Goal: Task Accomplishment & Management: Manage account settings

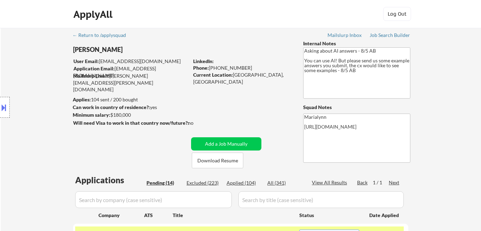
select select ""pending""
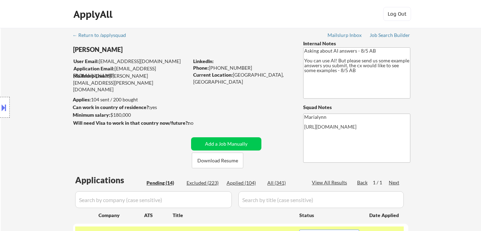
select select ""pending""
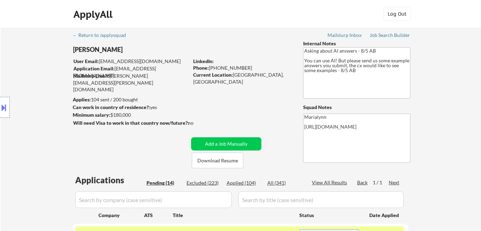
select select ""pending""
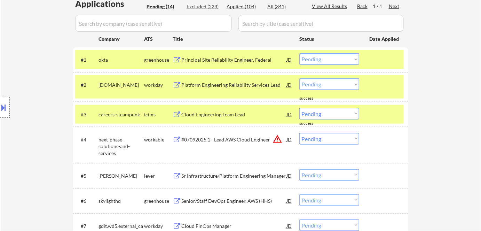
scroll to position [178, 0]
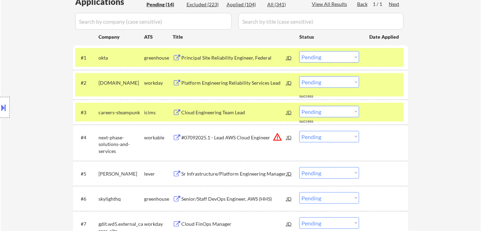
click at [323, 86] on select "Choose an option... Pending Applied Excluded (Questions) Excluded (Expired) Exc…" at bounding box center [329, 81] width 60 height 11
click at [299, 76] on select "Choose an option... Pending Applied Excluded (Questions) Excluded (Expired) Exc…" at bounding box center [329, 81] width 60 height 11
select select ""pending""
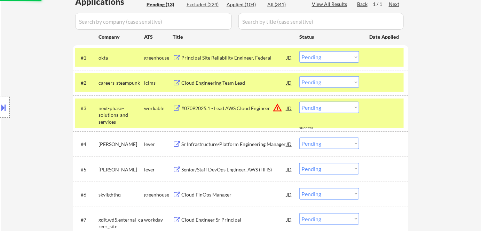
click at [118, 63] on div "Location Inclusions:" at bounding box center [62, 107] width 125 height 129
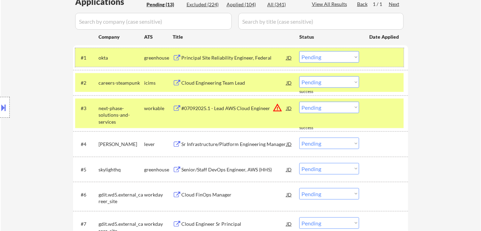
click at [146, 63] on div "#1 okta greenhouse Principal Site Reliability Engineer, Federal JD Choose an op…" at bounding box center [239, 57] width 329 height 19
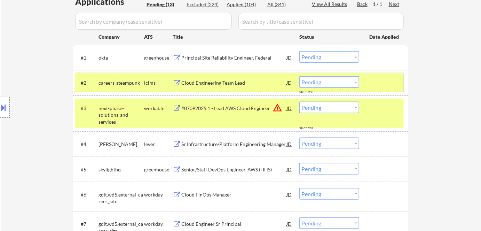
click at [150, 79] on div "icims" at bounding box center [158, 82] width 29 height 7
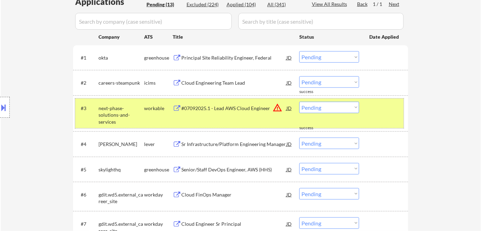
click at [157, 107] on div "workable" at bounding box center [158, 108] width 29 height 7
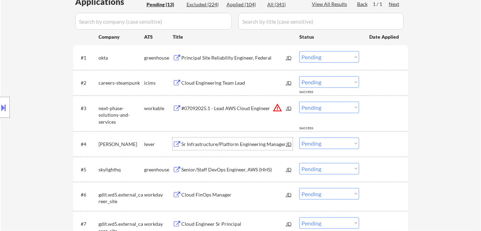
click at [217, 144] on div "Sr Infrastructure/Platform Engineering Manager" at bounding box center [233, 144] width 105 height 7
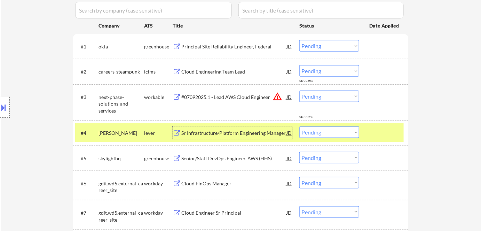
scroll to position [189, 0]
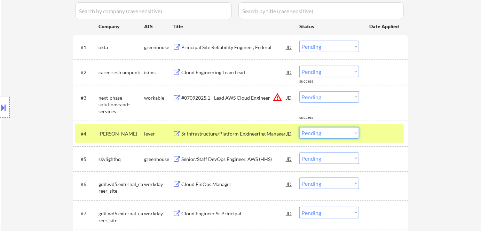
click at [319, 135] on select "Choose an option... Pending Applied Excluded (Questions) Excluded (Expired) Exc…" at bounding box center [329, 132] width 60 height 11
click at [299, 127] on select "Choose an option... Pending Applied Excluded (Questions) Excluded (Expired) Exc…" at bounding box center [329, 132] width 60 height 11
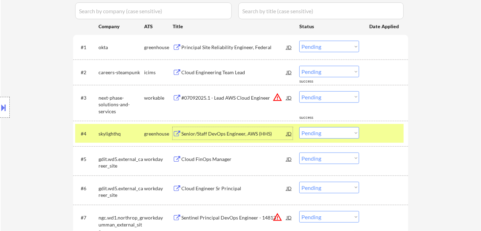
click at [193, 132] on div "Senior/Staff DevOps Engineer, AWS (HHS)" at bounding box center [233, 133] width 105 height 7
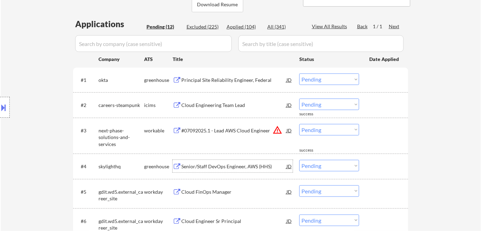
scroll to position [189, 0]
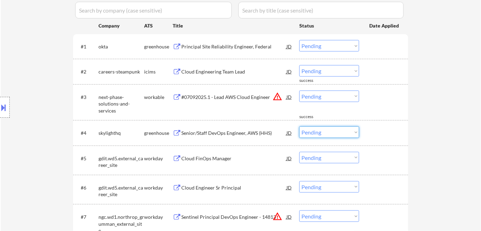
click at [342, 130] on select "Choose an option... Pending Applied Excluded (Questions) Excluded (Expired) Exc…" at bounding box center [329, 131] width 60 height 11
click at [299, 126] on select "Choose an option... Pending Applied Excluded (Questions) Excluded (Expired) Exc…" at bounding box center [329, 131] width 60 height 11
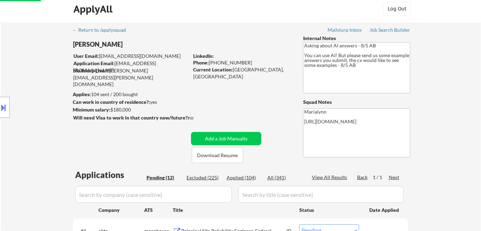
scroll to position [5, 0]
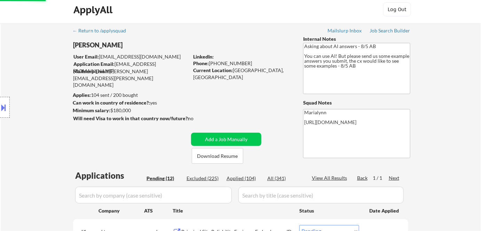
select select ""pending""
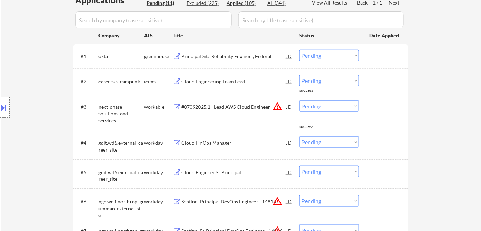
scroll to position [183, 0]
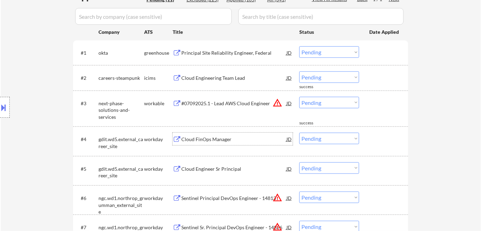
click at [198, 141] on div "Cloud FinOps Manager" at bounding box center [233, 139] width 105 height 7
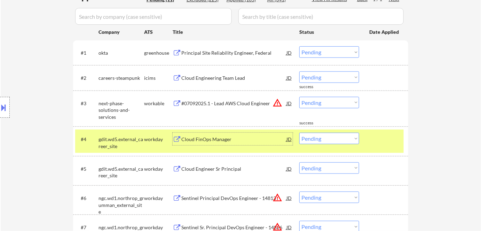
scroll to position [187, 0]
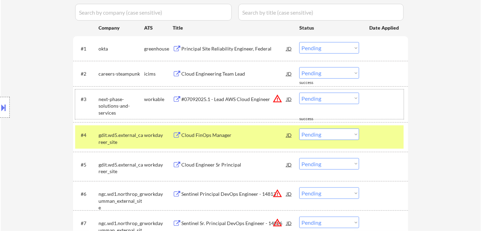
click at [228, 111] on div "#3 next-phase-solutions-and-services workable #07092025.1 - Lead AWS Cloud Engi…" at bounding box center [239, 104] width 329 height 30
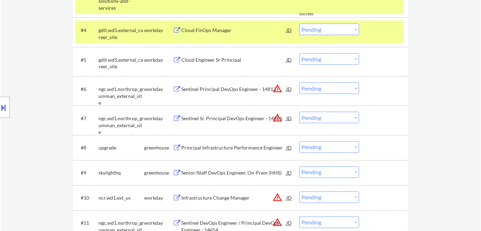
scroll to position [292, 0]
click at [235, 149] on div "Principal Infrastructure Performance Engineer" at bounding box center [233, 147] width 105 height 7
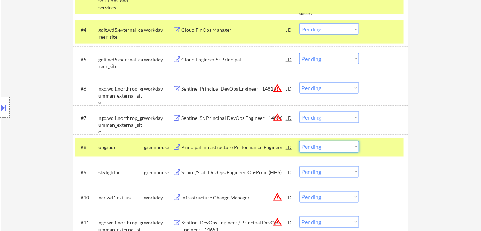
click at [320, 144] on select "Choose an option... Pending Applied Excluded (Questions) Excluded (Expired) Exc…" at bounding box center [329, 146] width 60 height 11
click at [299, 141] on select "Choose an option... Pending Applied Excluded (Questions) Excluded (Expired) Exc…" at bounding box center [329, 146] width 60 height 11
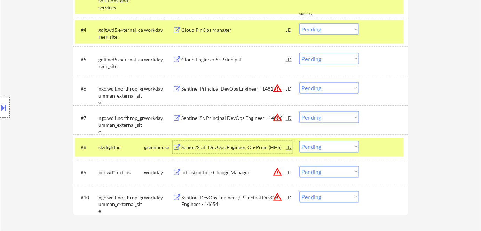
click at [226, 142] on div "Senior/Staff DevOps Engineer, On-Prem (HHS)" at bounding box center [233, 147] width 105 height 13
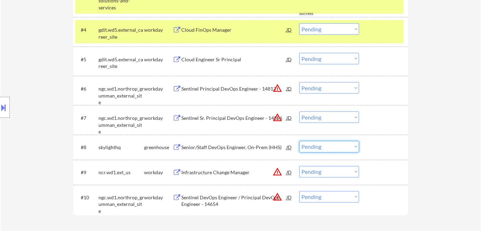
click at [318, 152] on select "Choose an option... Pending Applied Excluded (Questions) Excluded (Expired) Exc…" at bounding box center [329, 146] width 60 height 11
click at [299, 141] on select "Choose an option... Pending Applied Excluded (Questions) Excluded (Expired) Exc…" at bounding box center [329, 146] width 60 height 11
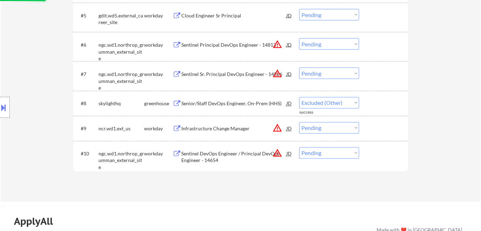
scroll to position [338, 0]
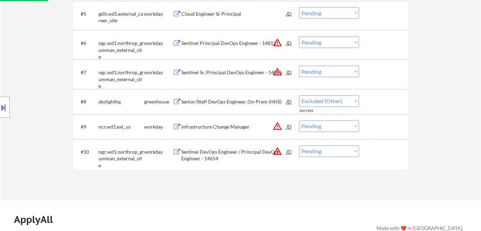
select select ""pending""
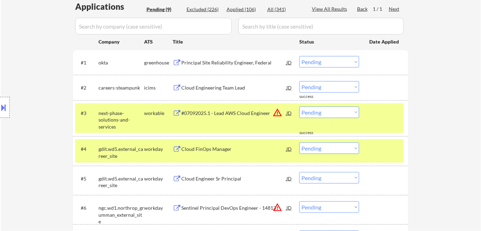
scroll to position [175, 0]
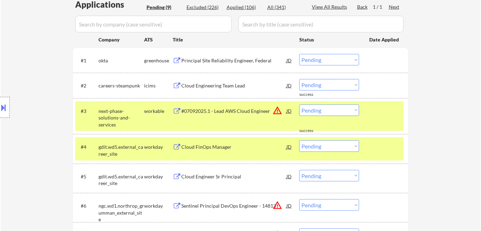
click at [117, 123] on div "Location Inclusions:" at bounding box center [62, 107] width 125 height 129
click at [146, 117] on div "#3 next-phase-solutions-and-services workable #07092025.1 - Lead AWS Cloud Engi…" at bounding box center [239, 116] width 329 height 30
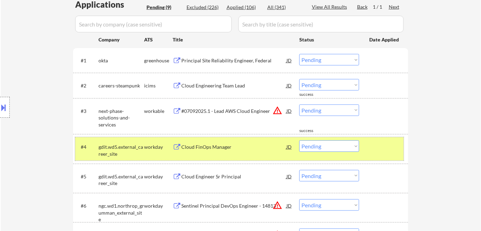
click at [152, 143] on div "workday" at bounding box center [158, 146] width 29 height 7
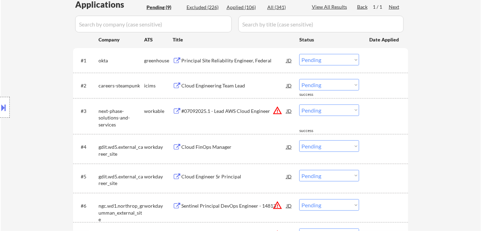
scroll to position [152, 0]
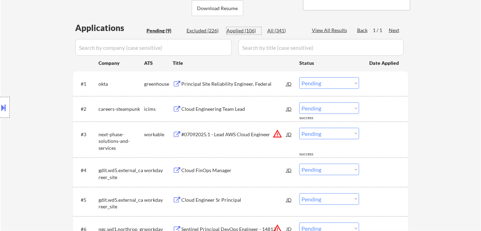
click at [240, 30] on div "Applied (106)" at bounding box center [244, 30] width 35 height 7
select select ""applied""
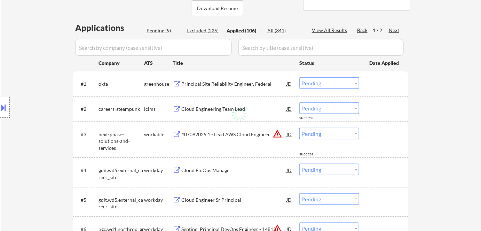
select select ""applied""
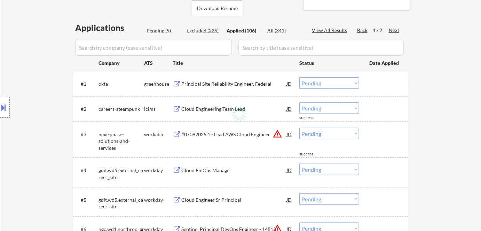
select select ""applied""
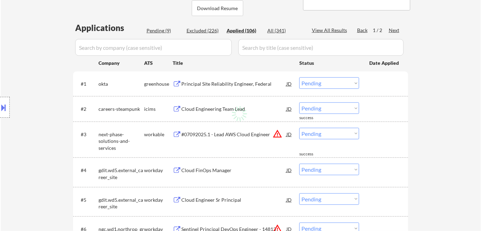
select select ""applied""
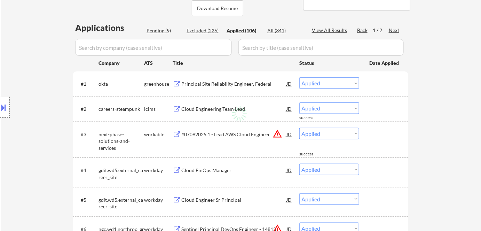
select select ""applied""
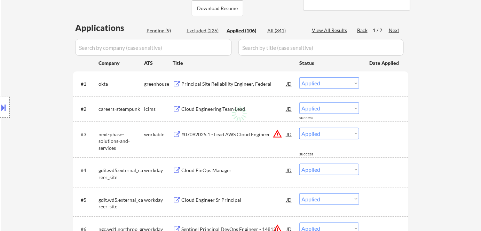
select select ""applied""
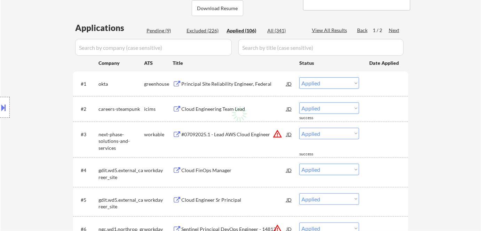
select select ""applied""
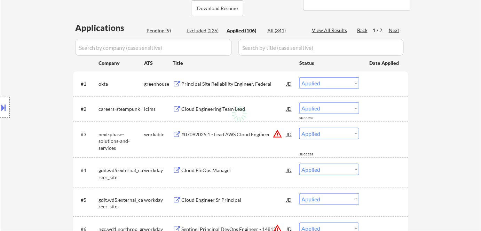
select select ""applied""
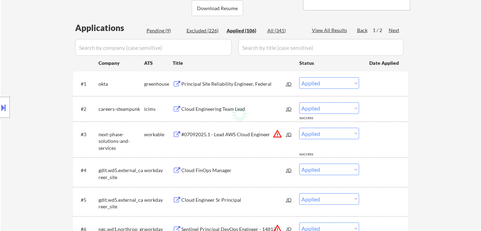
select select ""applied""
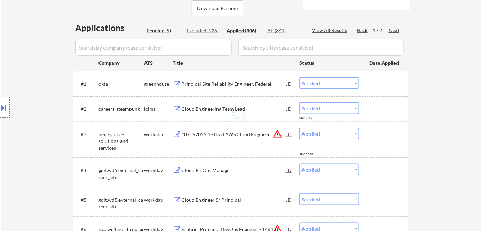
select select ""applied""
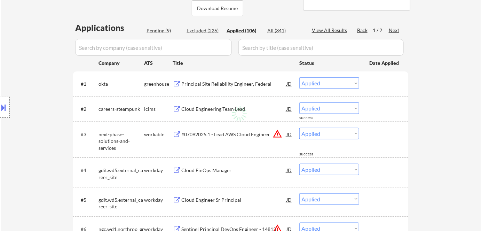
select select ""applied""
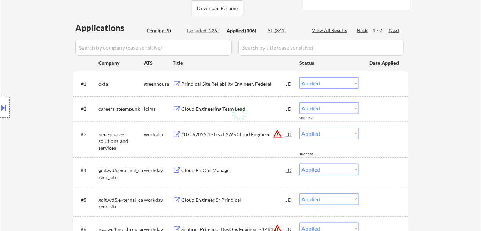
select select ""applied""
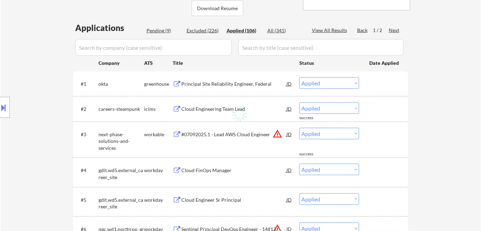
select select ""applied""
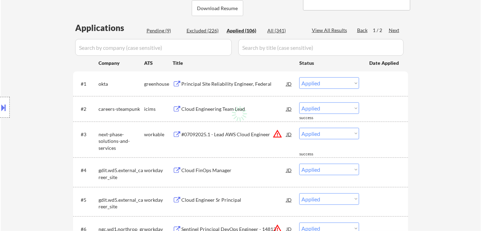
select select ""applied""
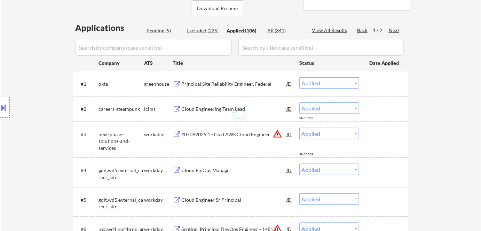
select select ""applied""
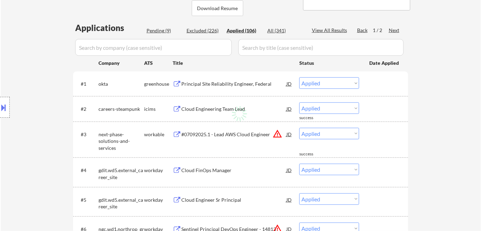
select select ""applied""
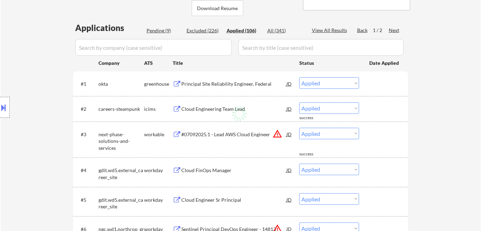
select select ""applied""
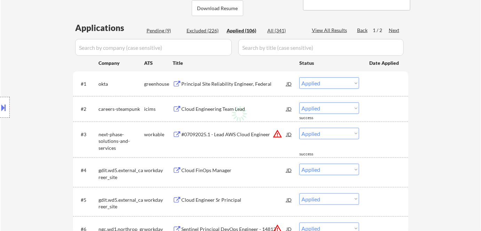
select select ""applied""
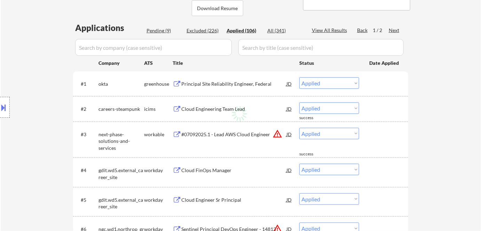
select select ""applied""
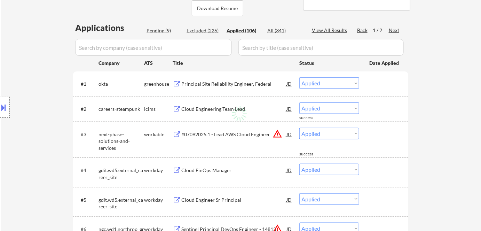
select select ""applied""
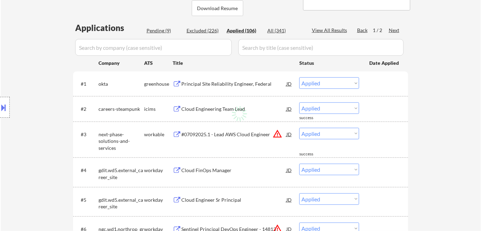
select select ""applied""
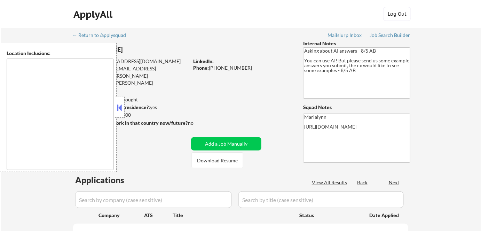
type textarea "[GEOGRAPHIC_DATA], [GEOGRAPHIC_DATA] [GEOGRAPHIC_DATA], [GEOGRAPHIC_DATA], [GEO…"
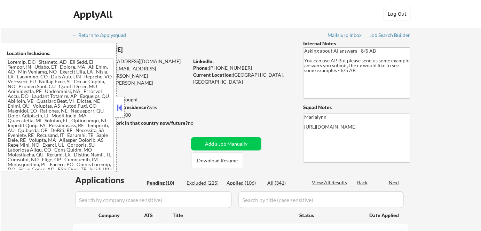
select select ""pending""
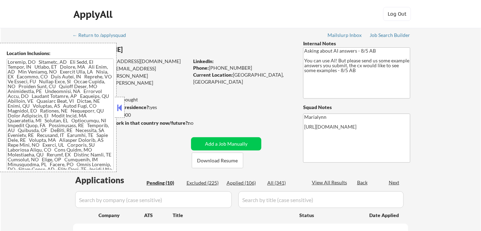
select select ""pending""
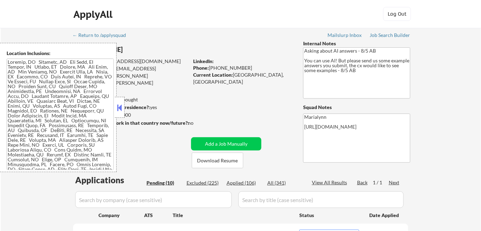
click at [121, 104] on button at bounding box center [120, 107] width 8 height 10
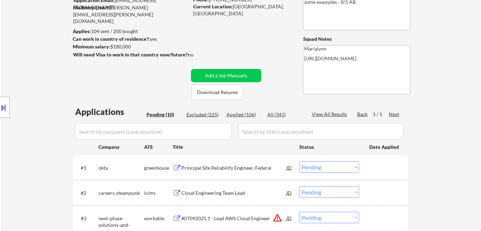
scroll to position [69, 0]
click at [241, 114] on div "Applied (106)" at bounding box center [244, 114] width 35 height 7
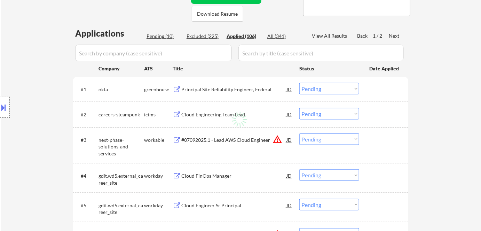
scroll to position [148, 0]
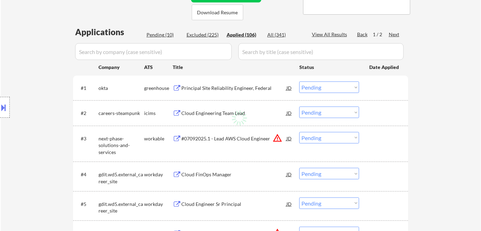
select select ""applied""
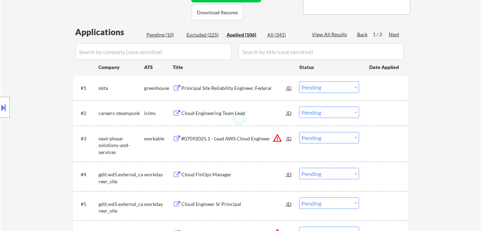
select select ""applied""
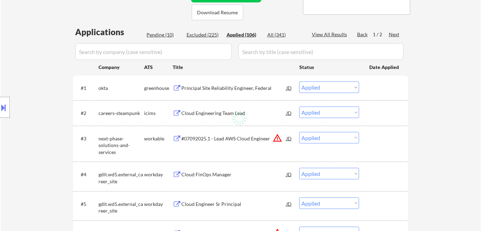
select select ""applied""
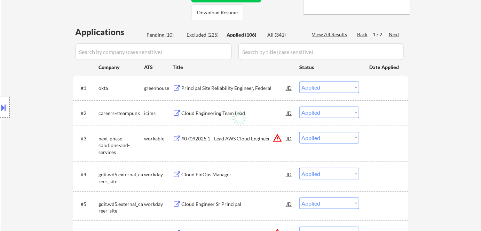
select select ""applied""
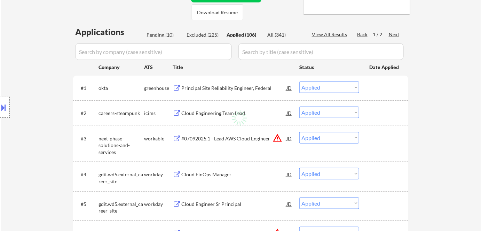
select select ""applied""
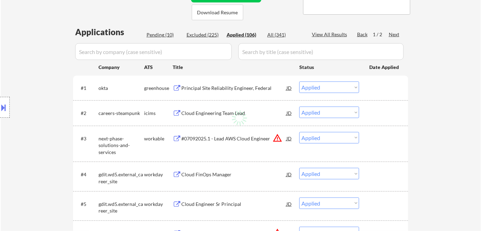
select select ""applied""
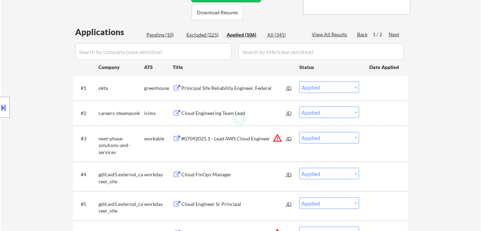
select select ""applied""
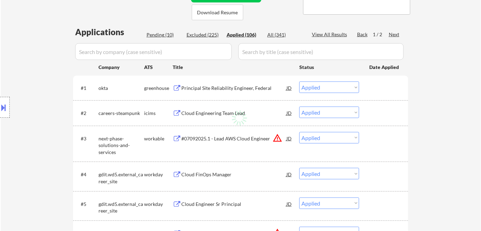
select select ""applied""
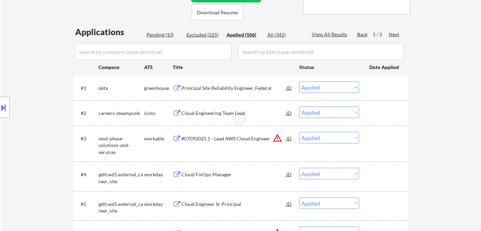
select select ""applied""
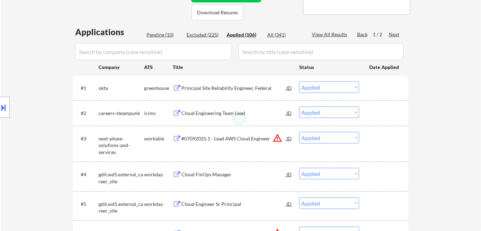
select select ""applied""
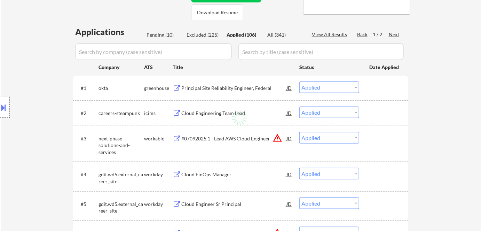
select select ""applied""
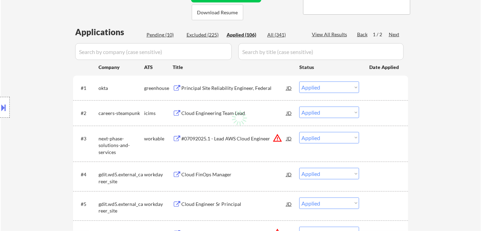
select select ""applied""
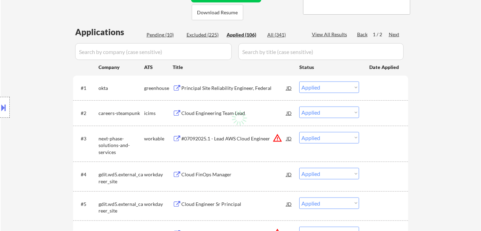
select select ""applied""
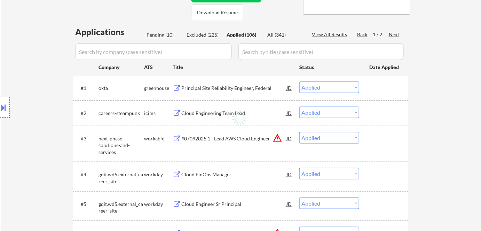
select select ""applied""
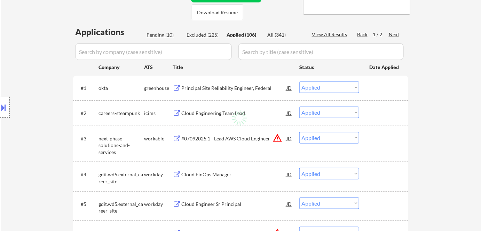
select select ""applied""
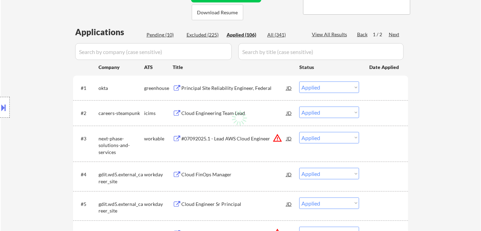
select select ""applied""
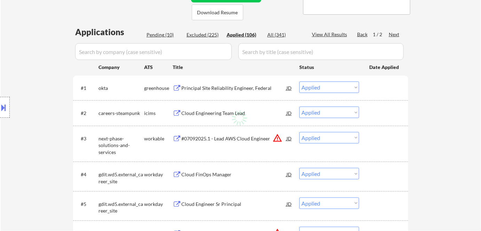
select select ""applied""
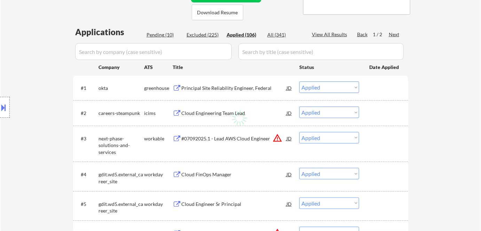
select select ""applied""
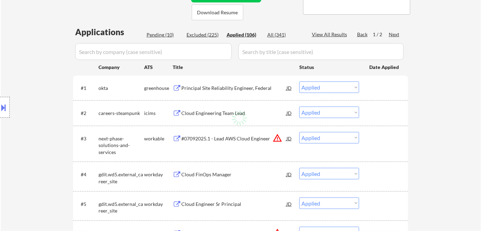
select select ""applied""
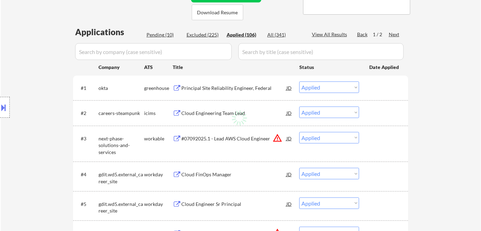
select select ""applied""
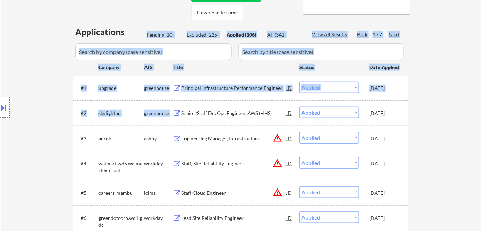
drag, startPoint x: 213, startPoint y: 30, endPoint x: 247, endPoint y: 123, distance: 98.9
click at [230, 72] on div "Title" at bounding box center [233, 67] width 120 height 13
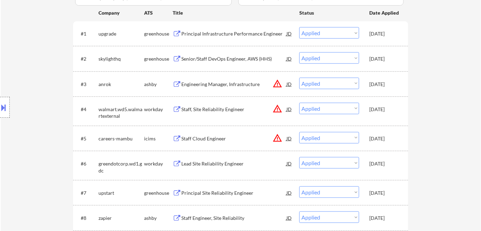
scroll to position [138, 0]
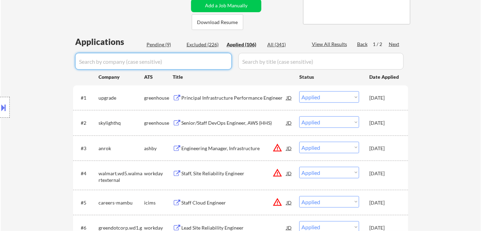
click at [132, 68] on input "input" at bounding box center [153, 61] width 157 height 17
paste input "skylighthq"
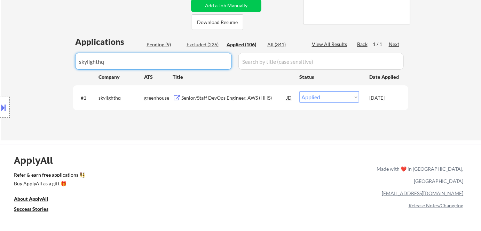
type input "skylighthq"
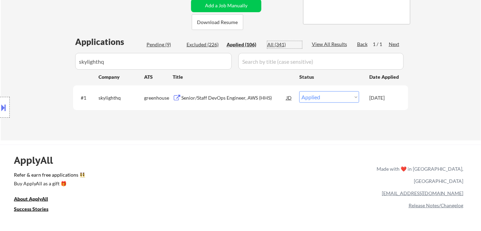
click at [275, 45] on div "All (341)" at bounding box center [284, 44] width 35 height 7
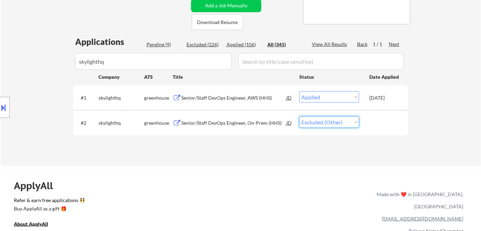
click at [336, 124] on select "Choose an option... Pending Applied Excluded (Questions) Excluded (Expired) Exc…" at bounding box center [329, 121] width 60 height 11
click at [299, 116] on select "Choose an option... Pending Applied Excluded (Questions) Excluded (Expired) Exc…" at bounding box center [329, 121] width 60 height 11
click at [325, 124] on select "Choose an option... Pending Applied Excluded (Questions) Excluded (Expired) Exc…" at bounding box center [329, 121] width 60 height 11
select select ""applied""
click at [299, 116] on select "Choose an option... Pending Applied Excluded (Questions) Excluded (Expired) Exc…" at bounding box center [329, 121] width 60 height 11
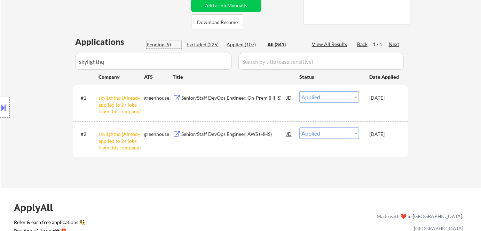
click at [152, 43] on div "Pending (9)" at bounding box center [164, 44] width 35 height 7
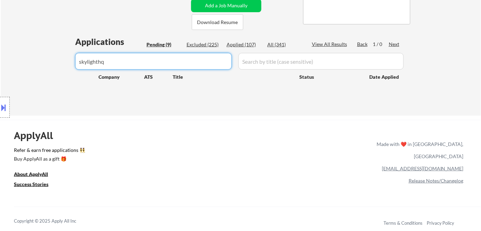
drag, startPoint x: 137, startPoint y: 61, endPoint x: 7, endPoint y: 86, distance: 132.1
select select ""pending""
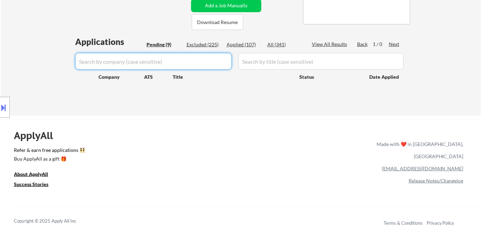
select select ""pending""
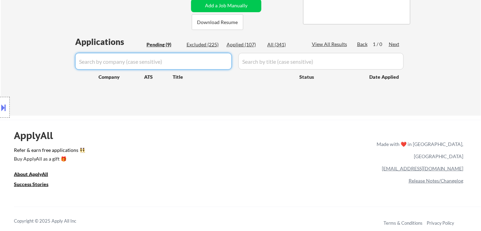
select select ""pending""
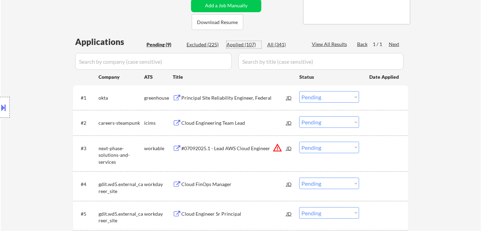
click at [241, 43] on div "Applied (107)" at bounding box center [244, 44] width 35 height 7
select select ""applied""
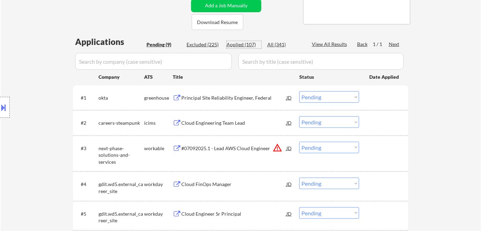
select select ""applied""
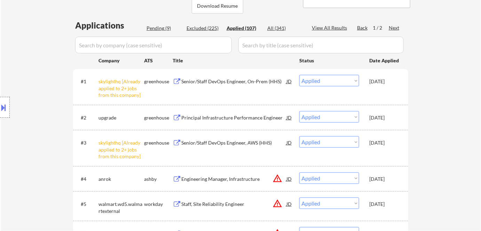
scroll to position [169, 0]
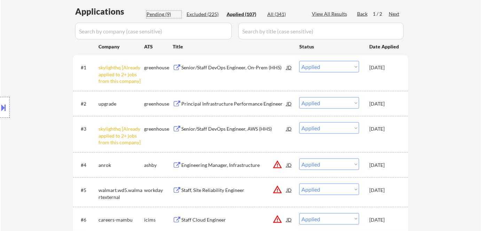
click at [155, 13] on div "Pending (9)" at bounding box center [164, 14] width 35 height 7
select select ""pending""
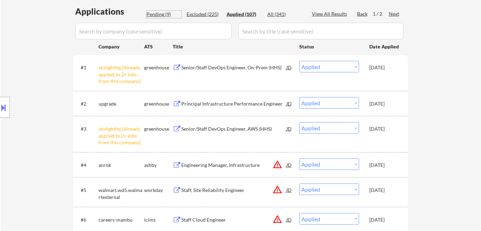
select select ""pending""
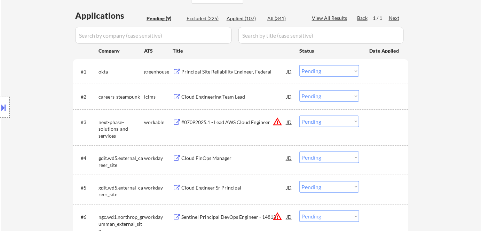
scroll to position [139, 0]
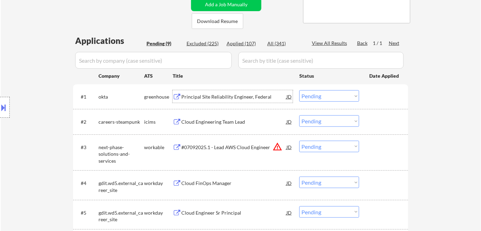
click at [187, 94] on div "Principal Site Reliability Engineer, Federal" at bounding box center [233, 96] width 105 height 7
